Goal: Information Seeking & Learning: Learn about a topic

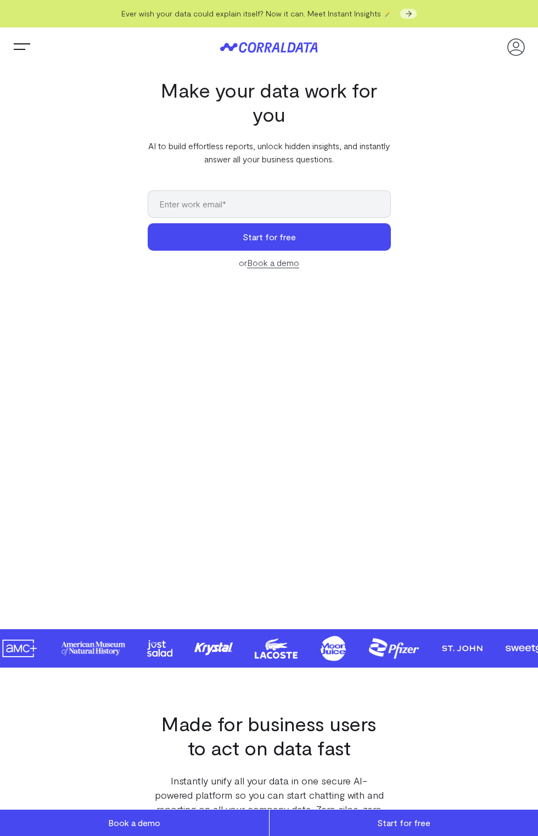
click at [216, 494] on video at bounding box center [269, 441] width 494 height 278
click at [361, 479] on video at bounding box center [269, 441] width 494 height 278
click at [200, 98] on h1 "Make your data work for you" at bounding box center [269, 102] width 243 height 48
click at [223, 405] on video at bounding box center [269, 441] width 494 height 278
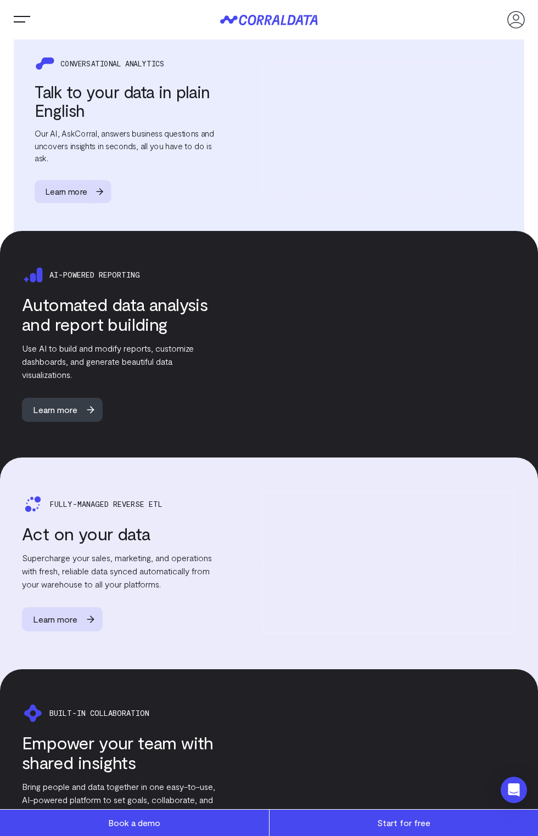
scroll to position [1491, 0]
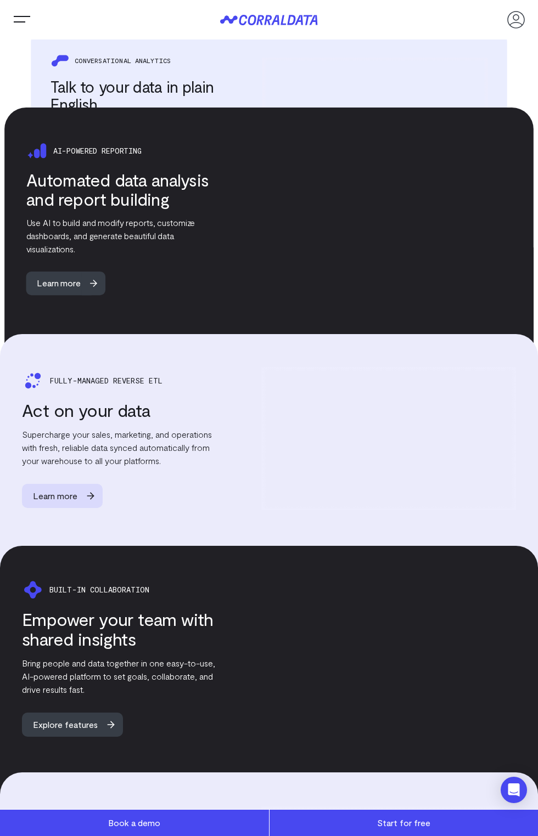
click at [235, 407] on div "Fully-managed Reverse Etl Act on your data Supercharge your sales, marketing, a…" at bounding box center [269, 438] width 494 height 143
click at [223, 358] on div "Fully-managed Reverse Etl Act on your data Supercharge your sales, marketing, a…" at bounding box center [269, 456] width 538 height 245
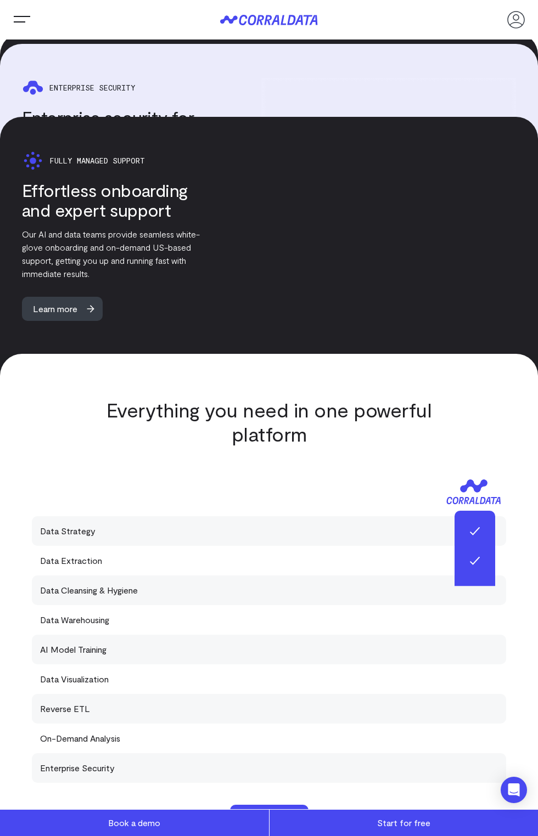
scroll to position [2470, 0]
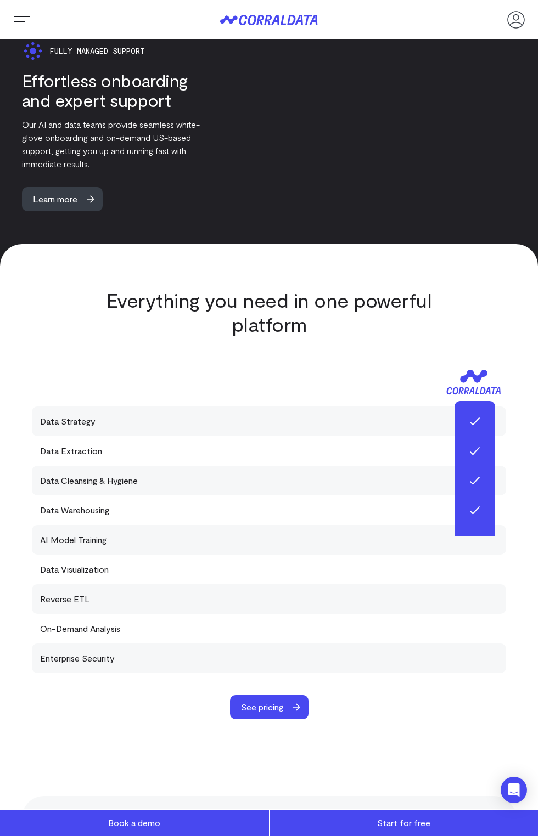
click at [235, 463] on div "Data Extraction Data Engineers, ETL platforms" at bounding box center [269, 451] width 474 height 30
click at [242, 266] on div at bounding box center [269, 255] width 538 height 22
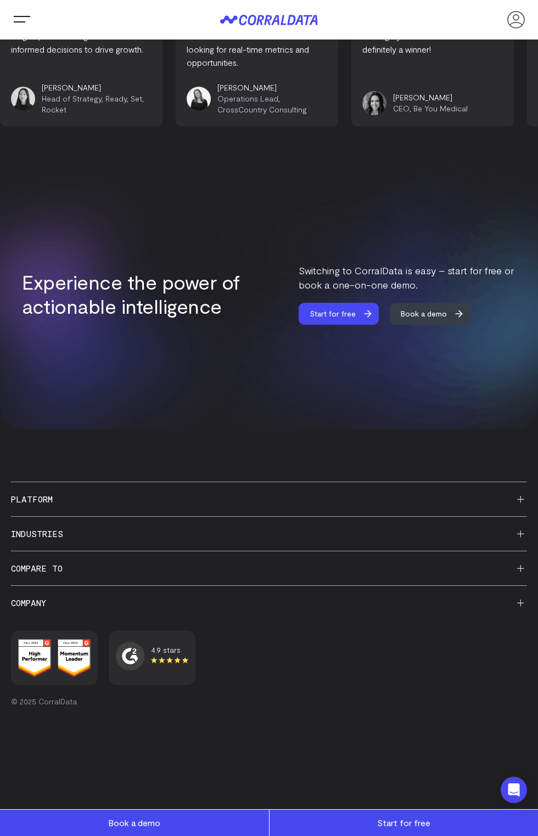
scroll to position [3903, 0]
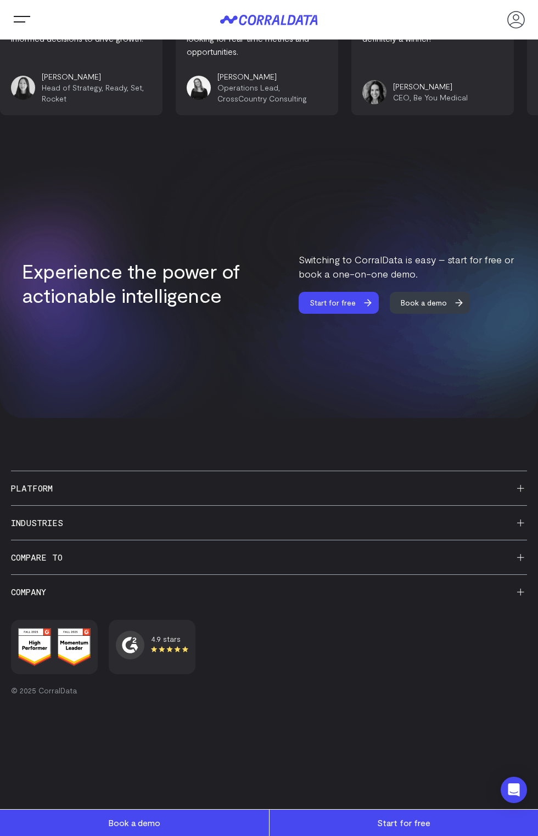
click at [269, 575] on h3 "Company" at bounding box center [269, 592] width 516 height 34
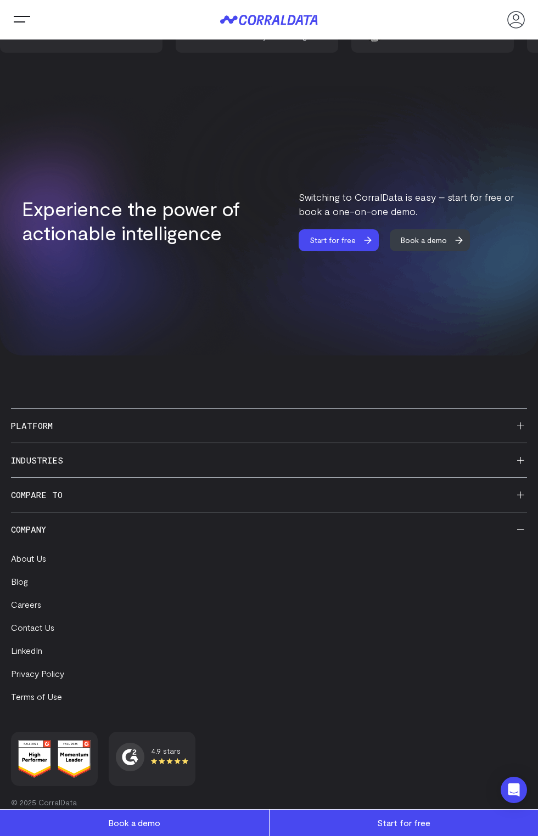
click at [231, 205] on img at bounding box center [334, 219] width 408 height 274
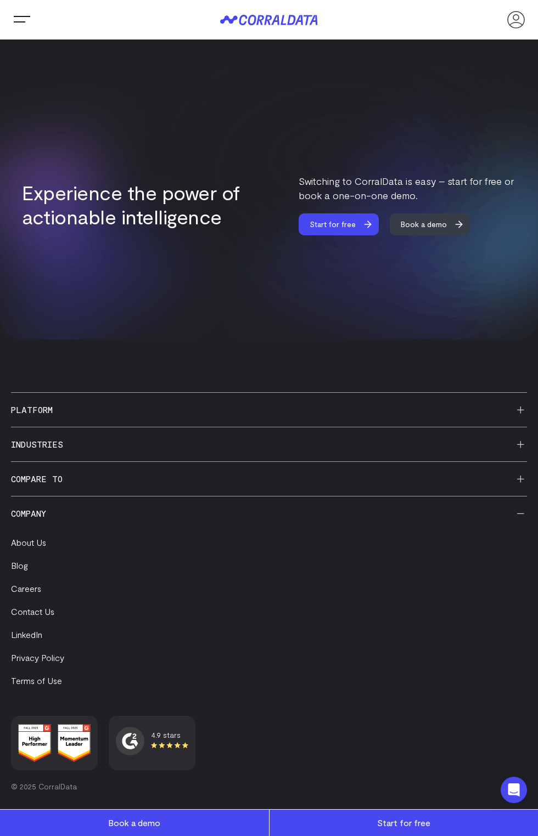
scroll to position [3940, 0]
click at [280, 563] on li "Blog" at bounding box center [269, 565] width 516 height 13
click at [388, 445] on h3 "Industries" at bounding box center [269, 444] width 516 height 34
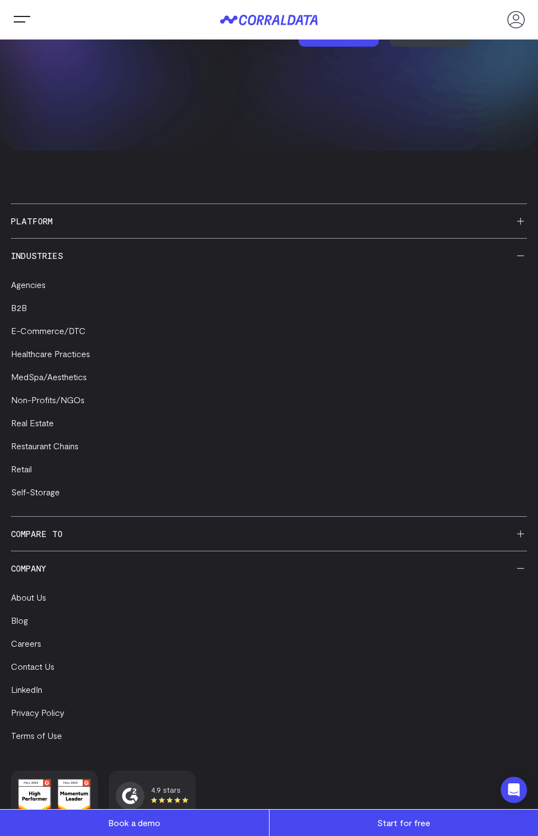
scroll to position [4183, 0]
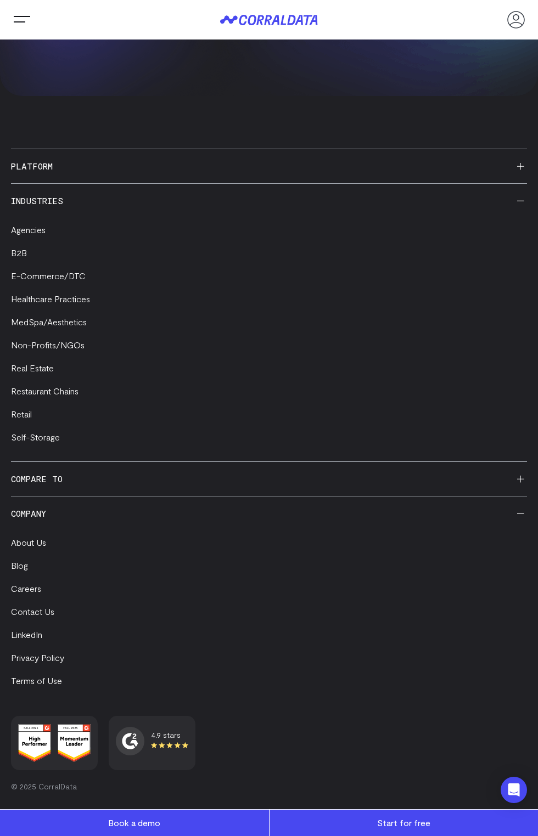
click at [279, 392] on li "Restaurant Chains" at bounding box center [269, 391] width 516 height 13
